Goal: Information Seeking & Learning: Learn about a topic

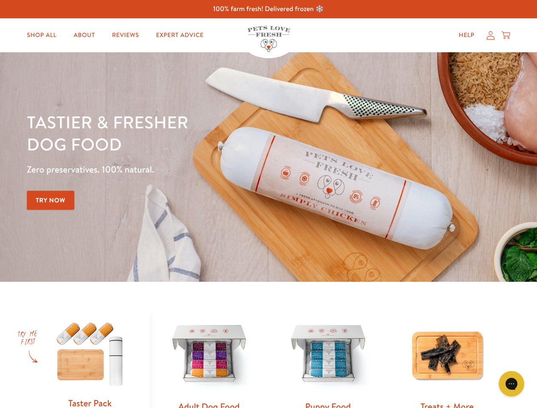
click at [268, 204] on div "Tastier & fresher dog food Zero preservatives. 100% natural. Try Now" at bounding box center [188, 167] width 322 height 112
click at [511, 384] on icon "Gorgias live chat" at bounding box center [511, 383] width 8 height 8
